Goal: Task Accomplishment & Management: Manage account settings

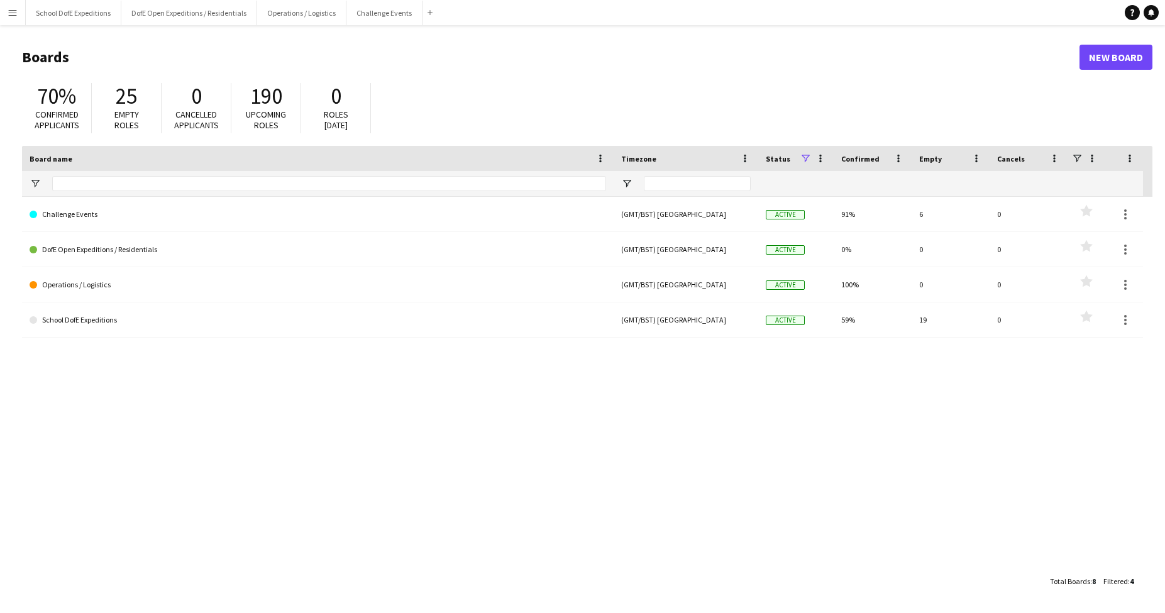
click at [9, 9] on app-icon "Menu" at bounding box center [13, 13] width 10 height 10
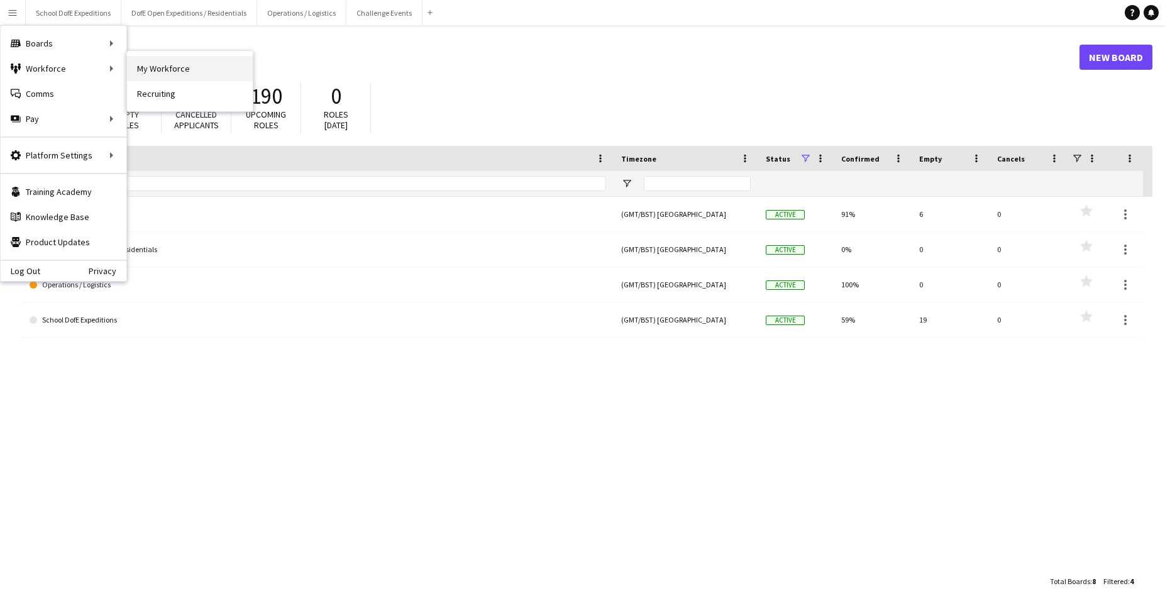
click at [165, 73] on link "My Workforce" at bounding box center [190, 68] width 126 height 25
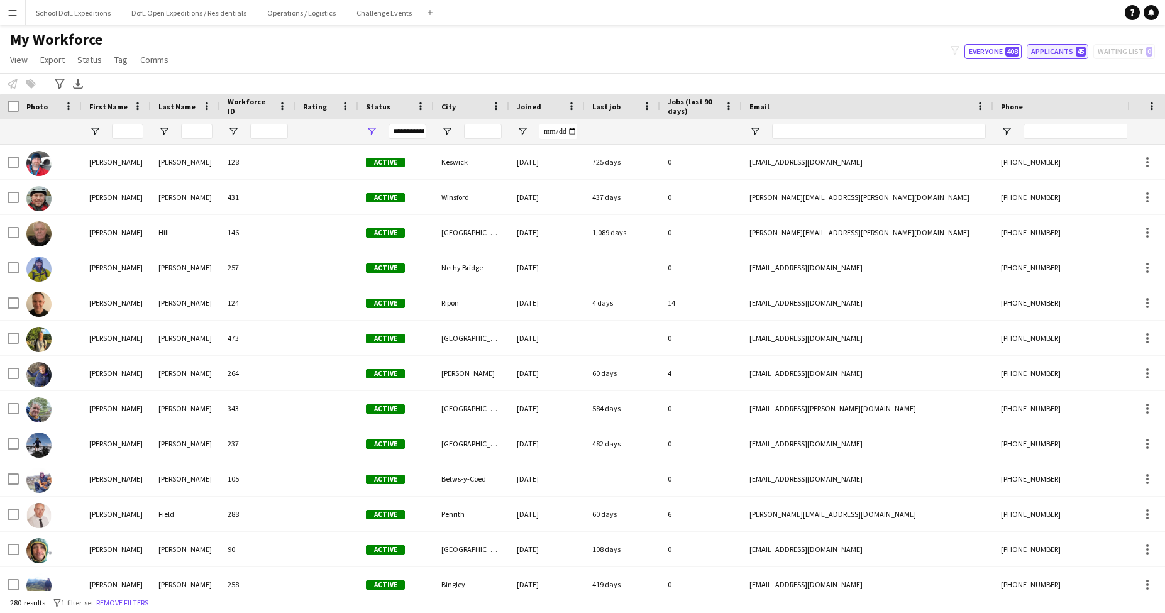
click at [1046, 54] on button "Applicants 45" at bounding box center [1057, 51] width 62 height 15
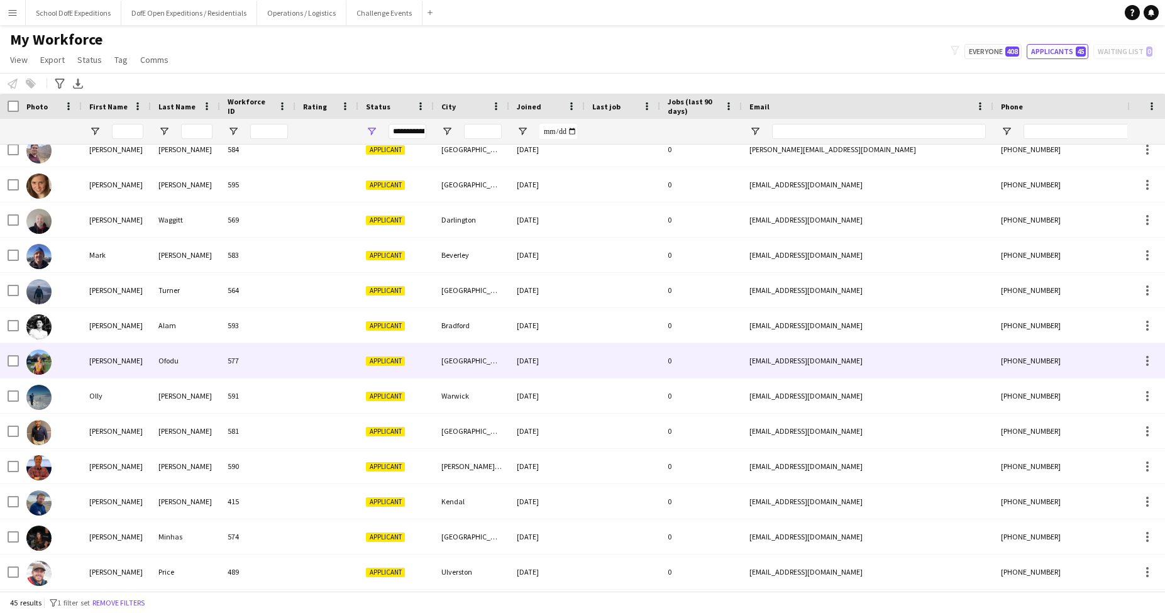
scroll to position [424, 0]
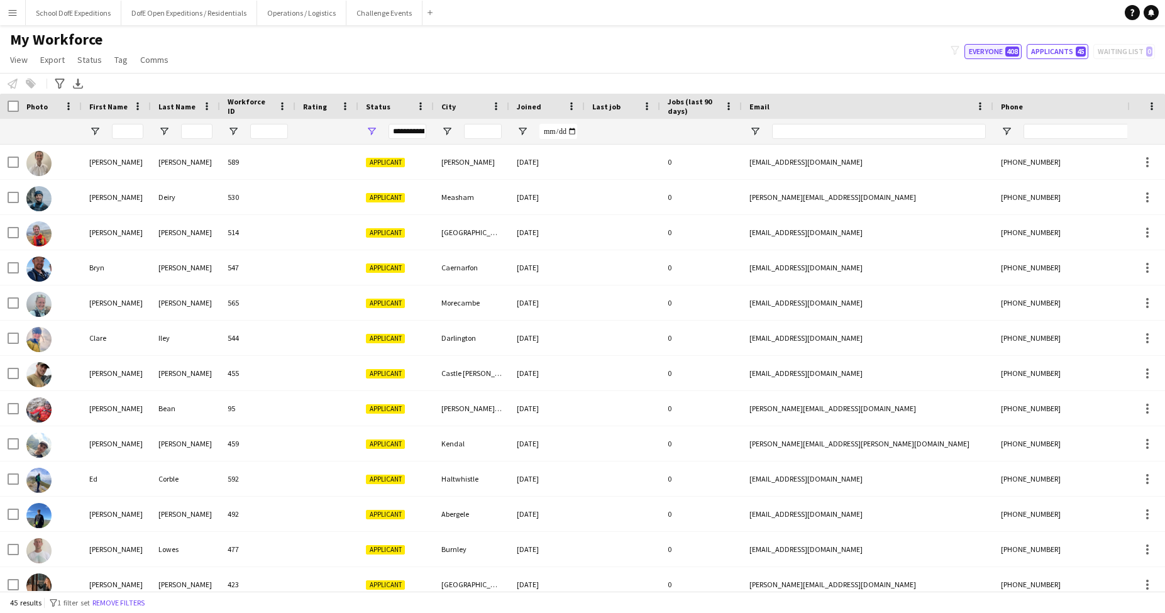
click at [981, 48] on button "Everyone 408" at bounding box center [992, 51] width 57 height 15
type input "**********"
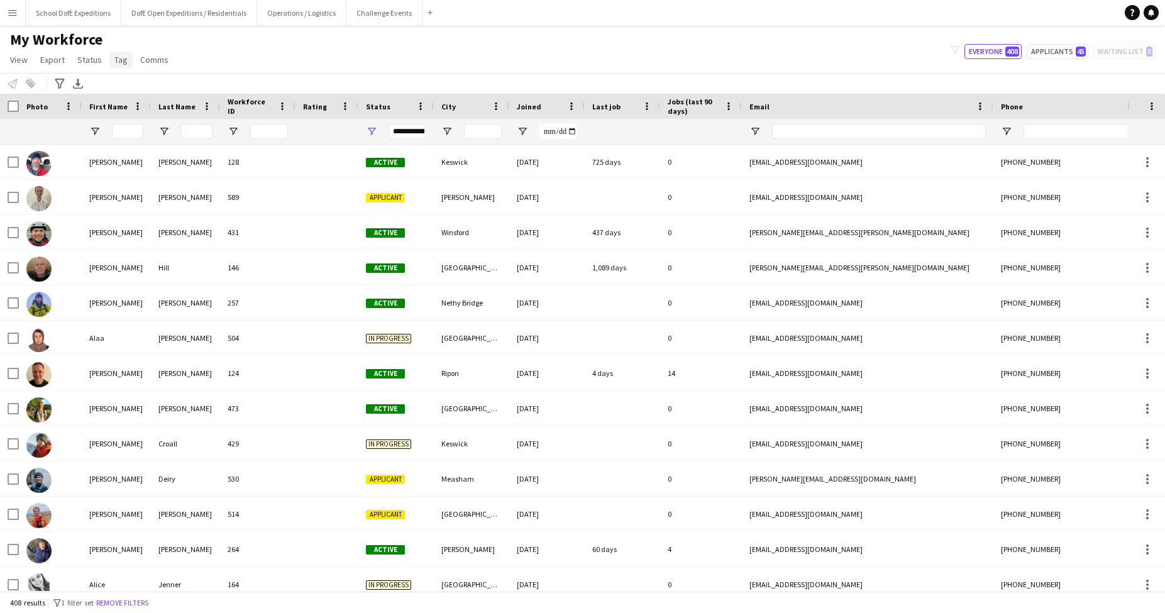
click at [118, 58] on span "Tag" at bounding box center [120, 59] width 13 height 11
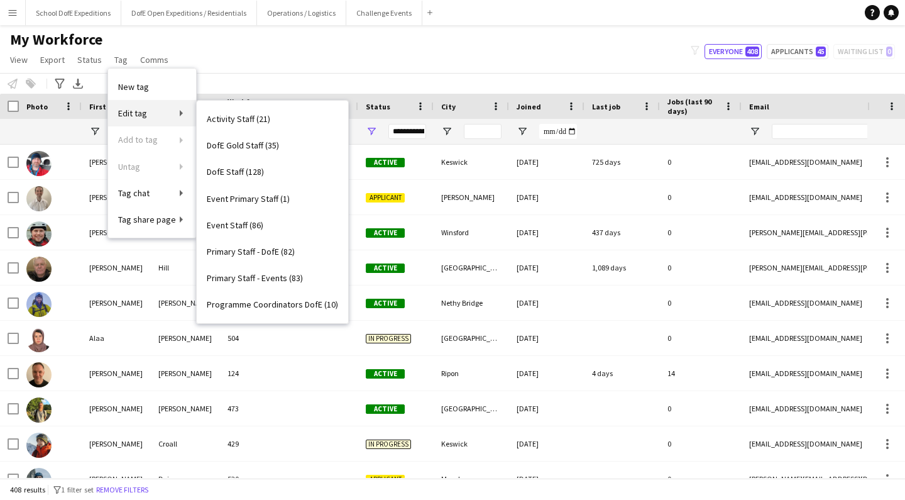
click at [140, 101] on link "Edit tag" at bounding box center [152, 113] width 88 height 26
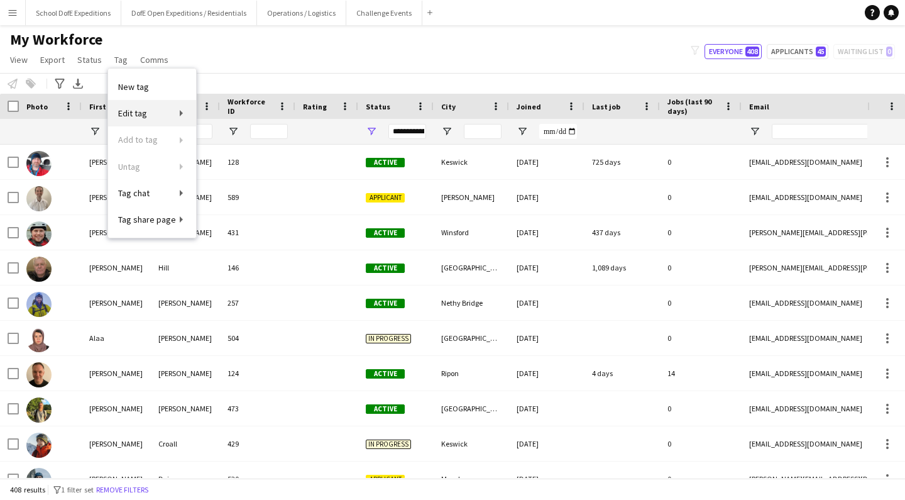
click at [140, 108] on span "Edit tag" at bounding box center [132, 112] width 29 height 11
click at [277, 62] on div "My Workforce View Views Default view New view Update view Delete view Edit name…" at bounding box center [452, 51] width 905 height 43
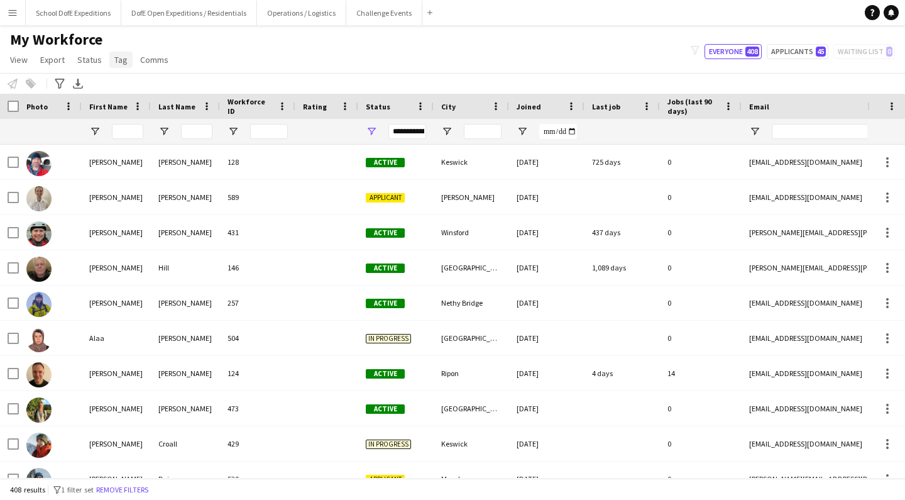
click at [115, 60] on span "Tag" at bounding box center [120, 59] width 13 height 11
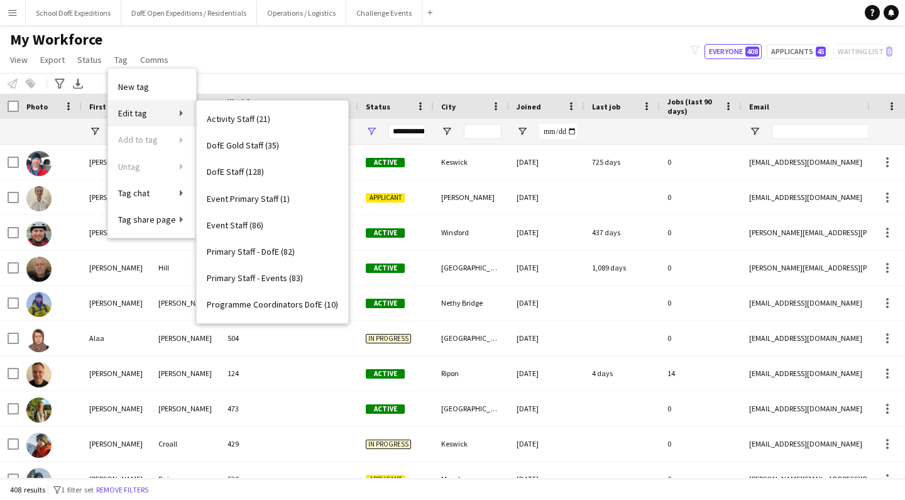
click at [163, 111] on link "Edit tag" at bounding box center [152, 113] width 88 height 26
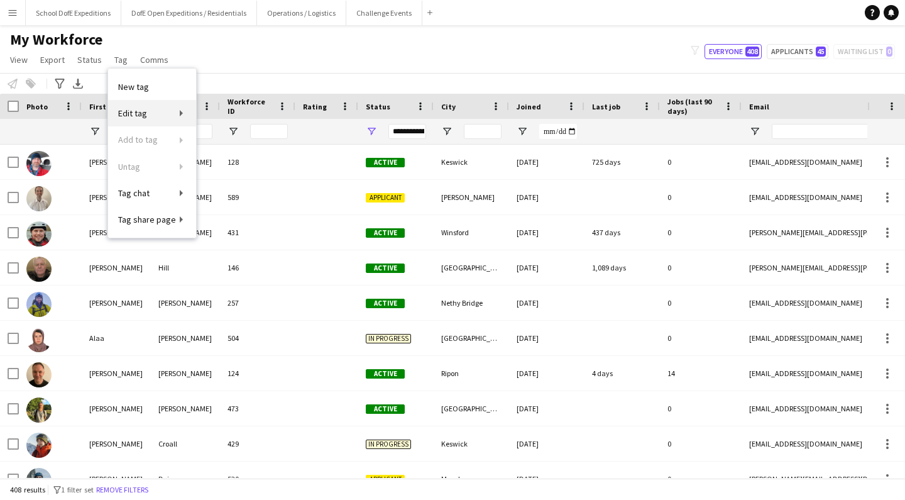
click at [163, 111] on link "Edit tag" at bounding box center [152, 113] width 88 height 26
click at [134, 110] on span "Edit tag" at bounding box center [132, 112] width 29 height 11
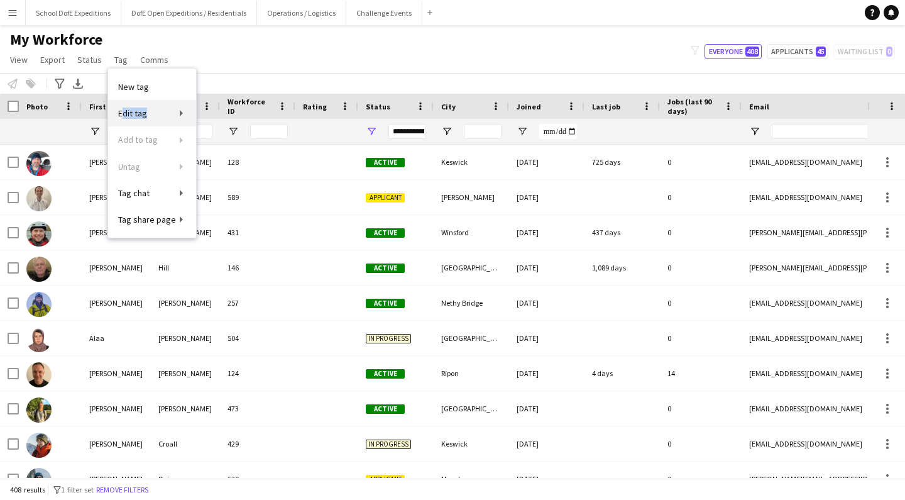
click at [134, 110] on span "Edit tag" at bounding box center [132, 112] width 29 height 11
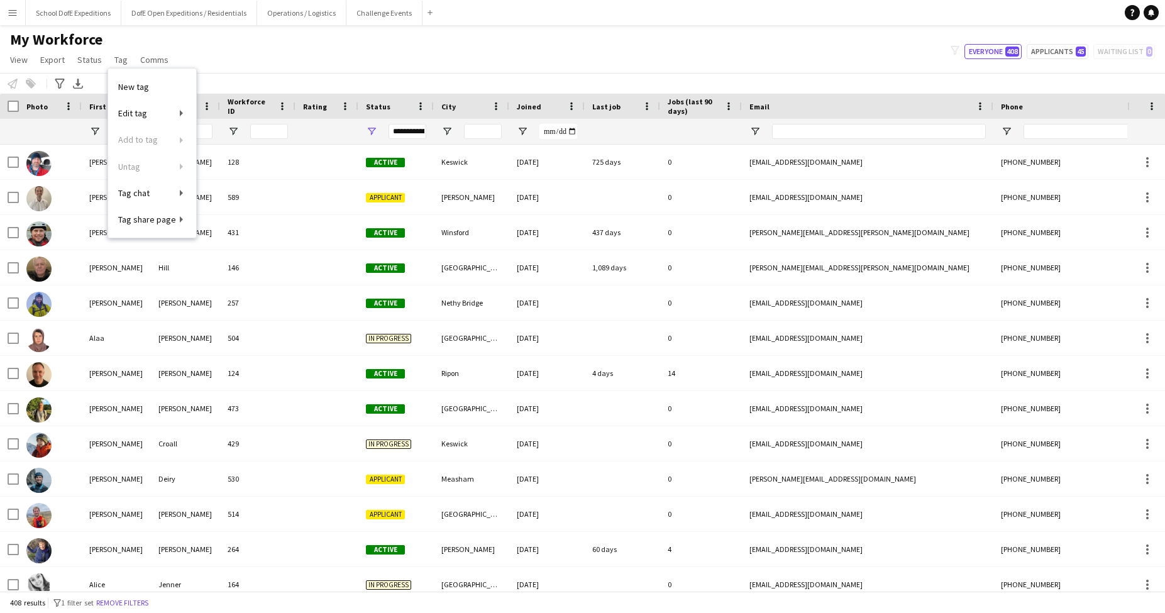
click at [328, 59] on div "My Workforce View Views Default view New view Update view Delete view Edit name…" at bounding box center [582, 51] width 1165 height 43
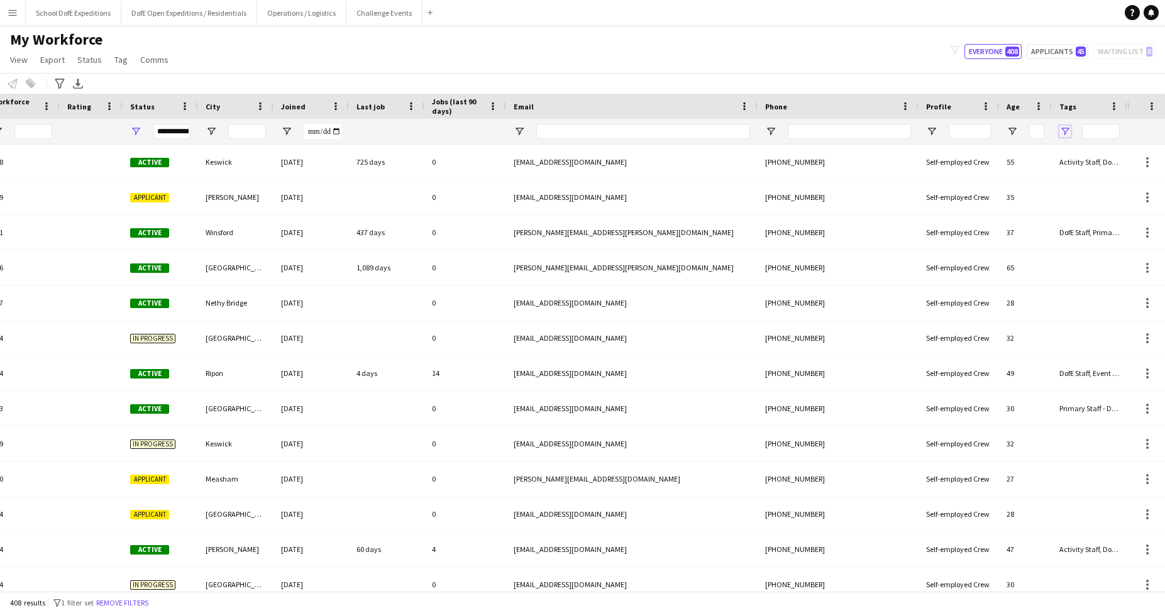
click at [904, 132] on span "Open Filter Menu" at bounding box center [1064, 131] width 11 height 11
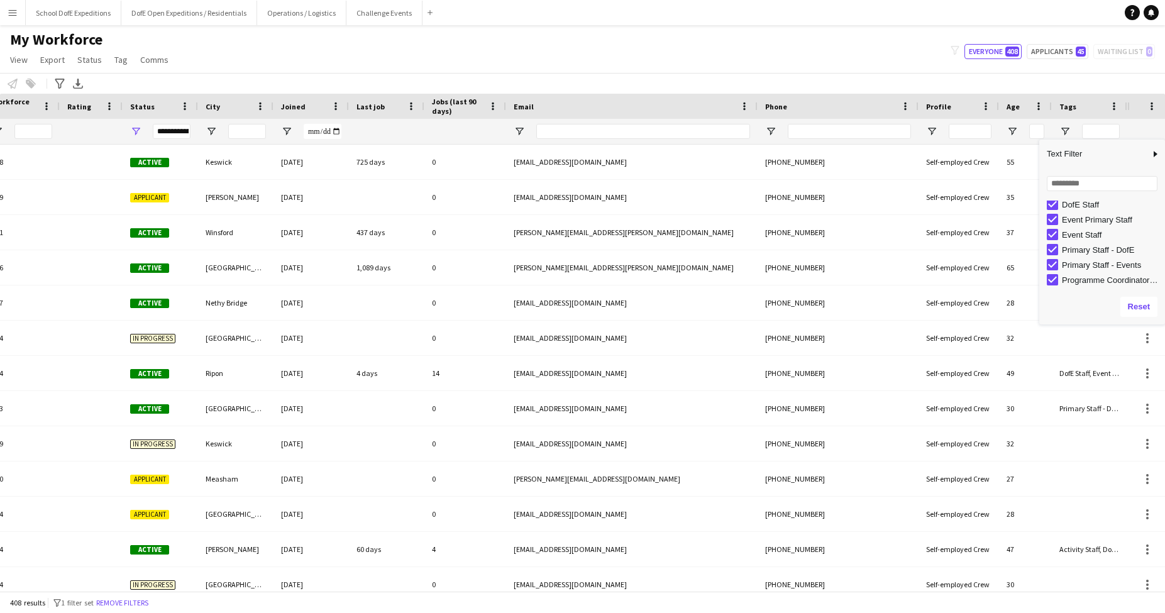
click at [764, 64] on div "My Workforce View Views Default view New view Update view Delete view Edit name…" at bounding box center [582, 51] width 1165 height 43
